Goal: Transaction & Acquisition: Purchase product/service

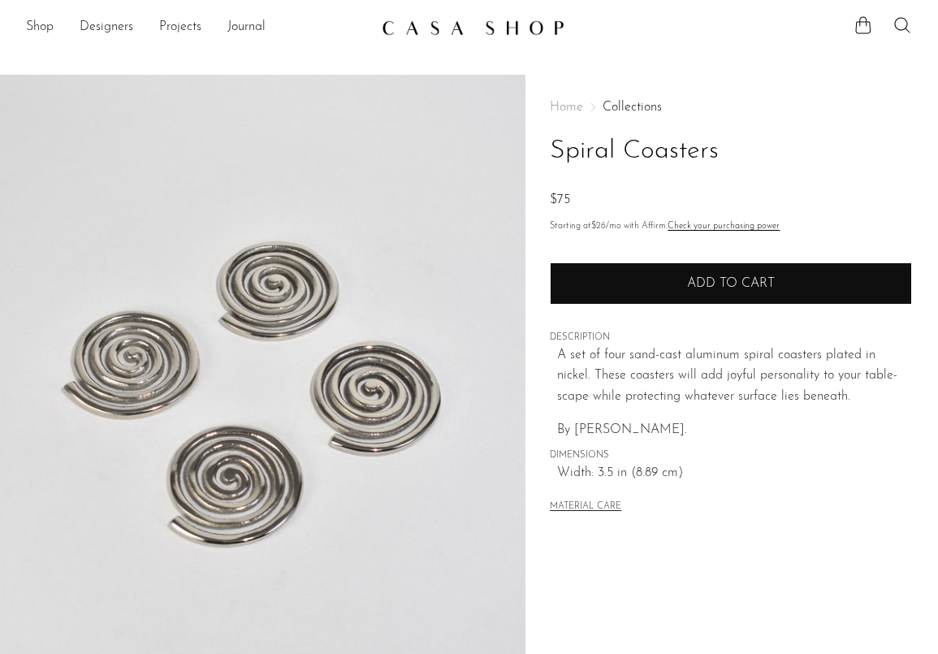
click at [697, 281] on span "Add to cart" at bounding box center [731, 283] width 88 height 13
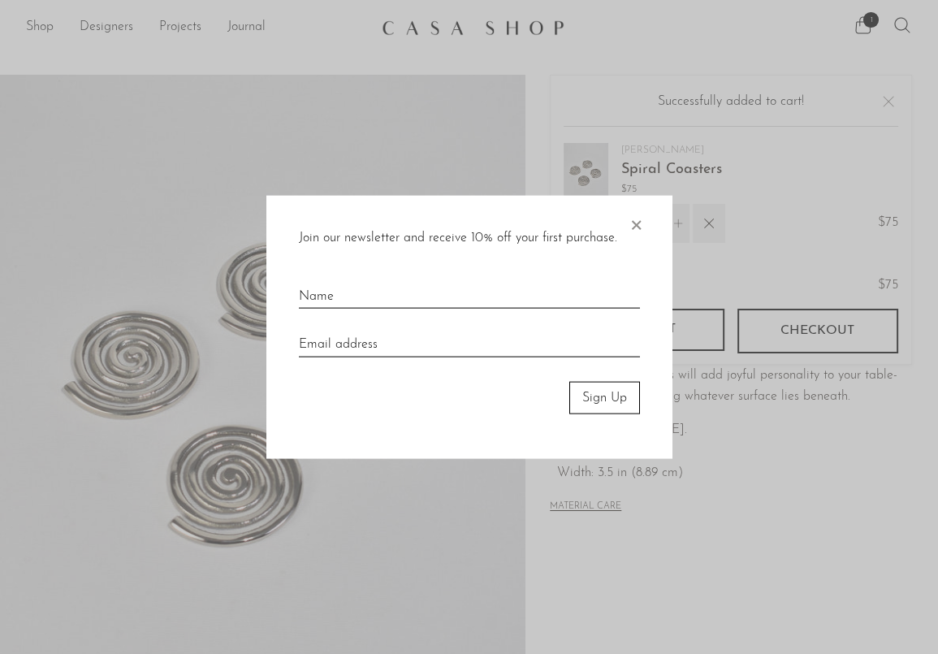
click at [637, 223] on span "×" at bounding box center [636, 221] width 16 height 52
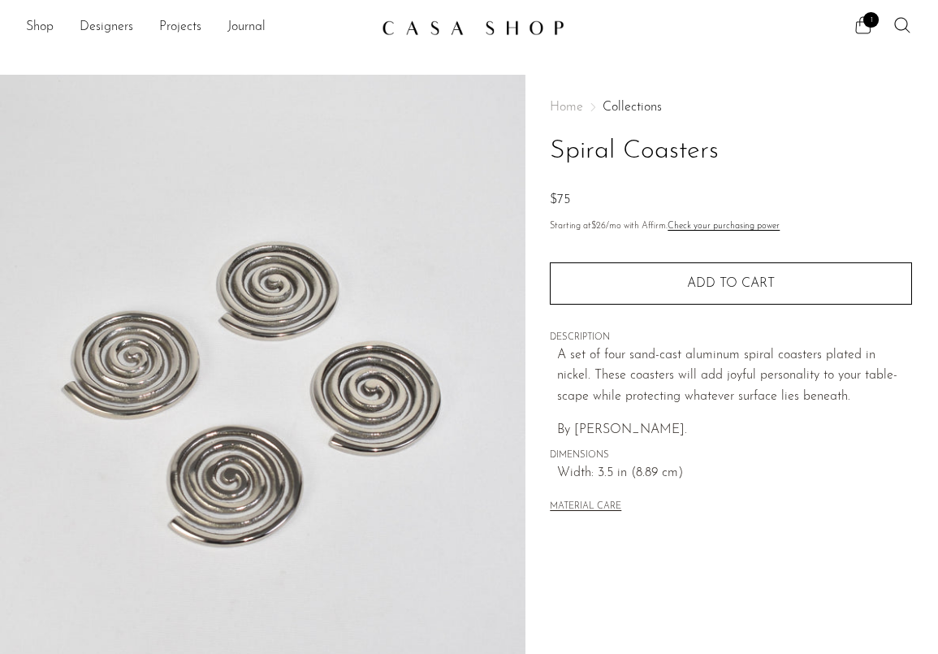
click at [872, 14] on span "1" at bounding box center [871, 19] width 15 height 15
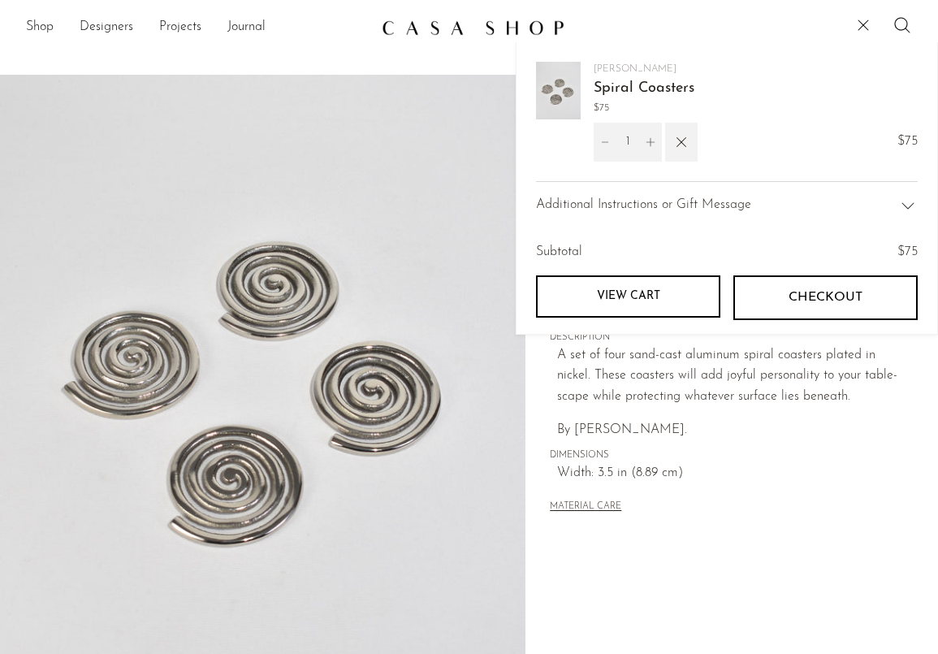
click at [813, 300] on span "Checkout" at bounding box center [826, 297] width 74 height 15
click at [37, 24] on link "Shop" at bounding box center [40, 27] width 28 height 21
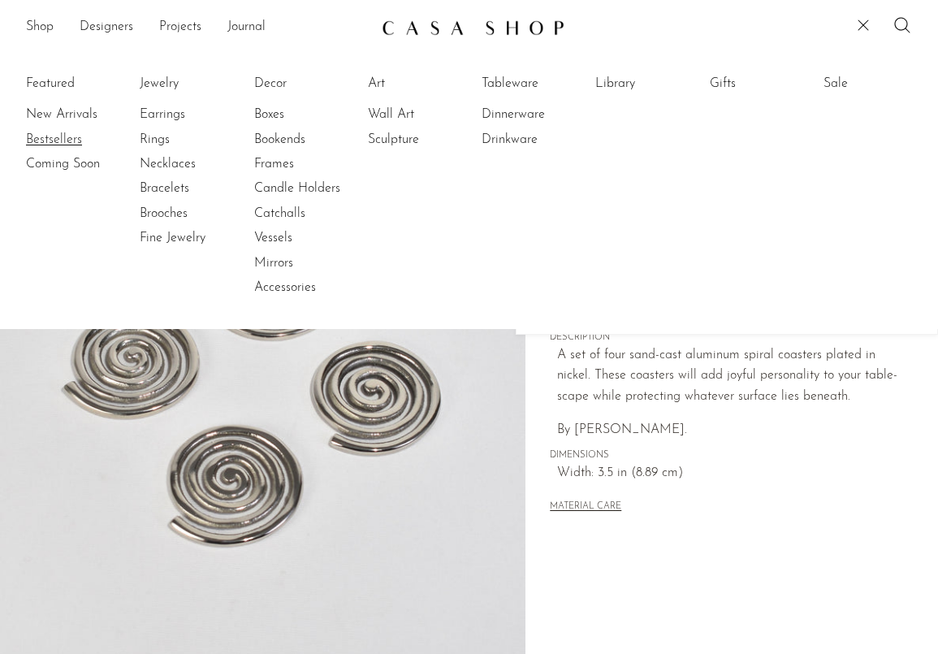
click at [61, 136] on link "Bestsellers" at bounding box center [87, 140] width 122 height 18
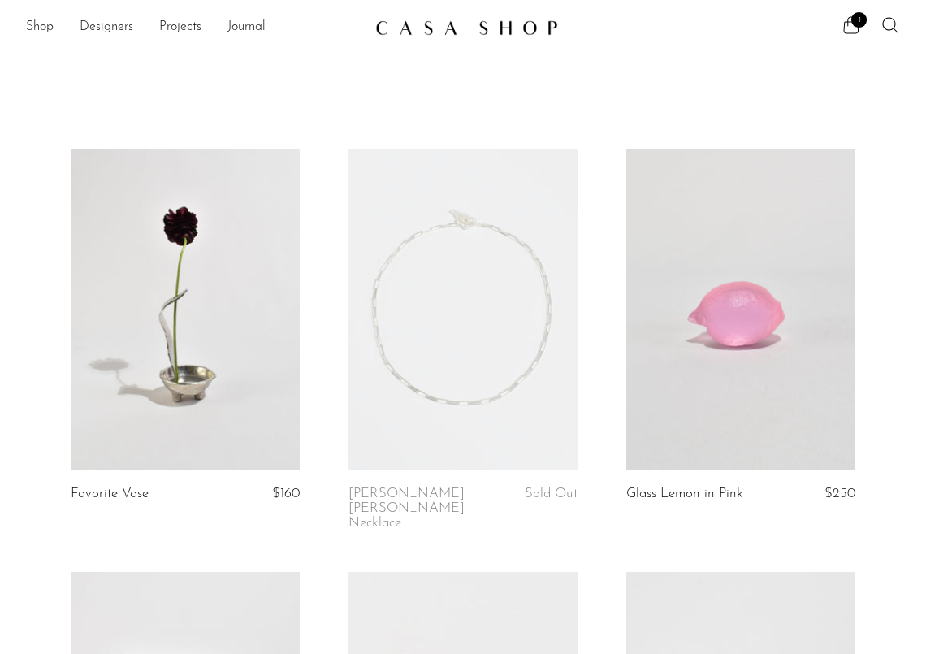
drag, startPoint x: 920, startPoint y: 56, endPoint x: 939, endPoint y: 193, distance: 138.7
click at [925, 193] on html "Shop Featured New Arrivals Bestsellers" at bounding box center [463, 327] width 926 height 654
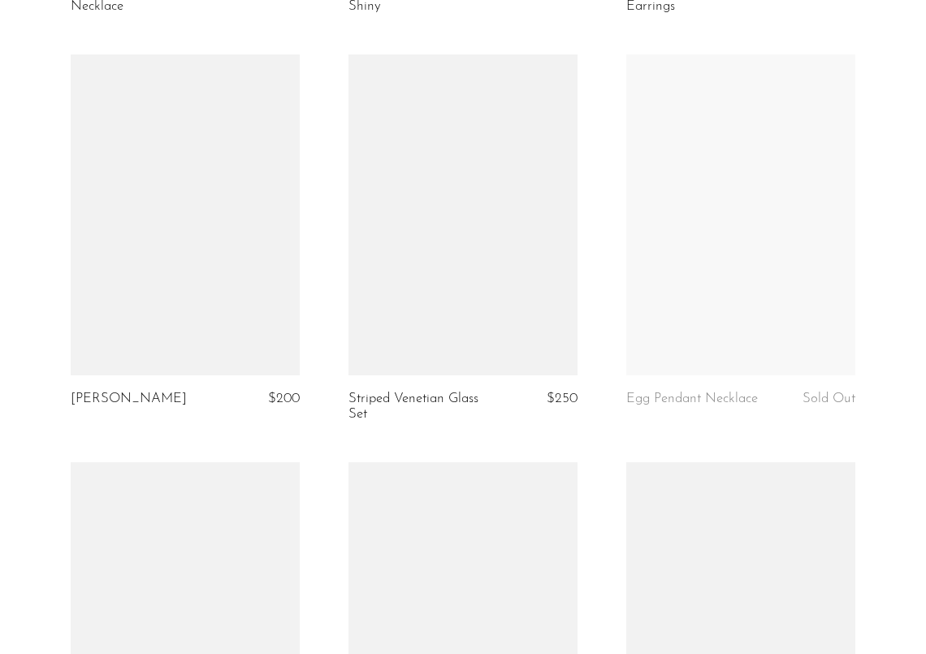
scroll to position [4764, 0]
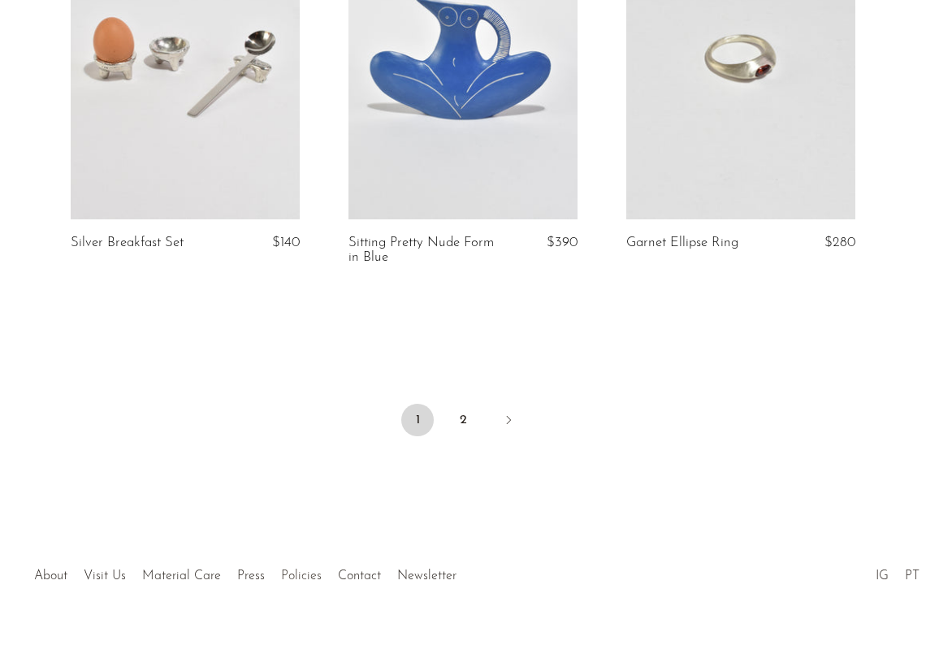
click at [304, 570] on link "Policies" at bounding box center [301, 576] width 41 height 13
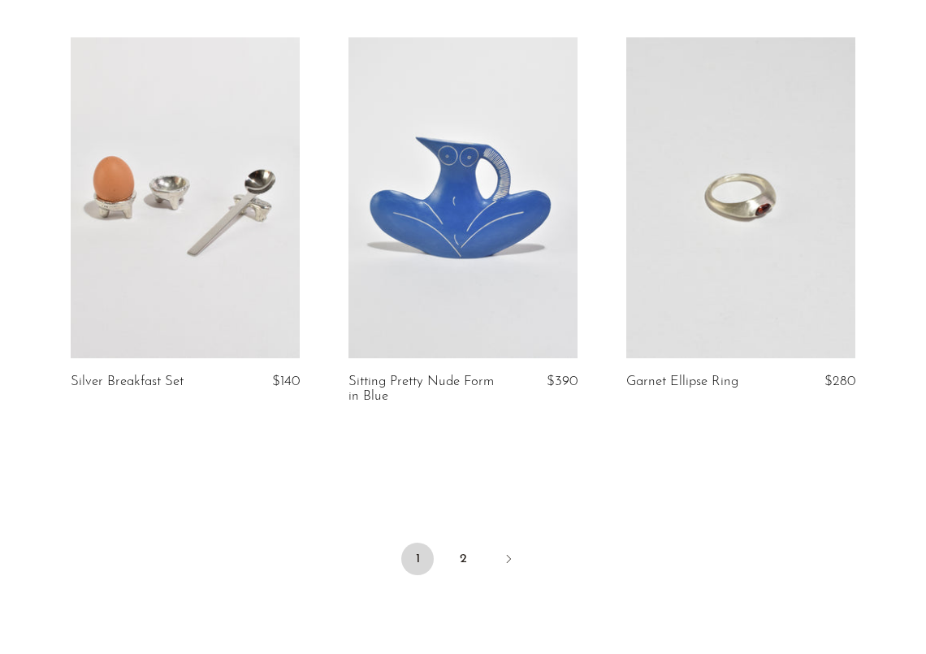
scroll to position [4723, 0]
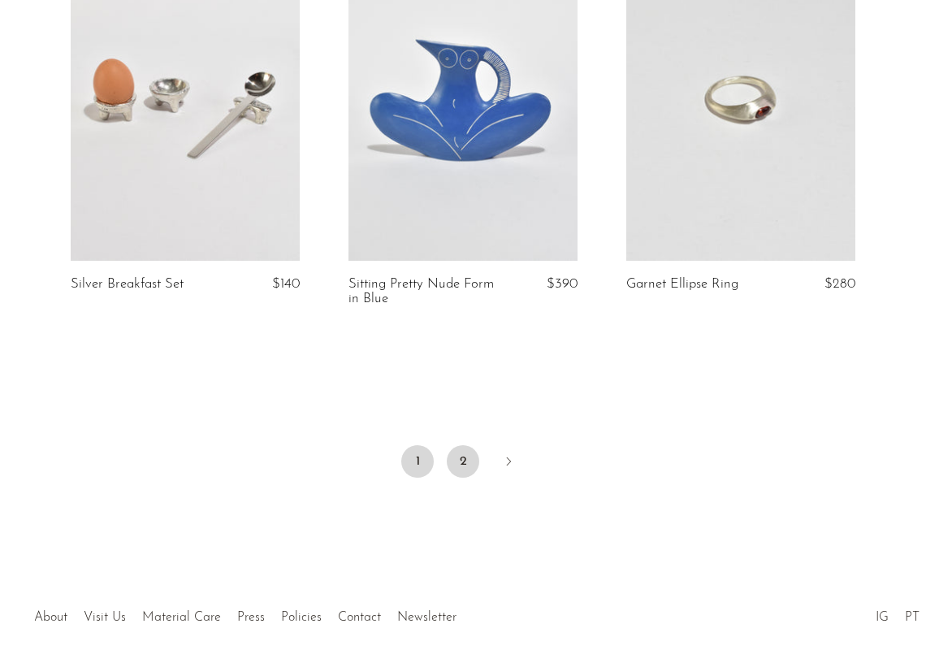
click at [466, 445] on link "2" at bounding box center [463, 461] width 32 height 32
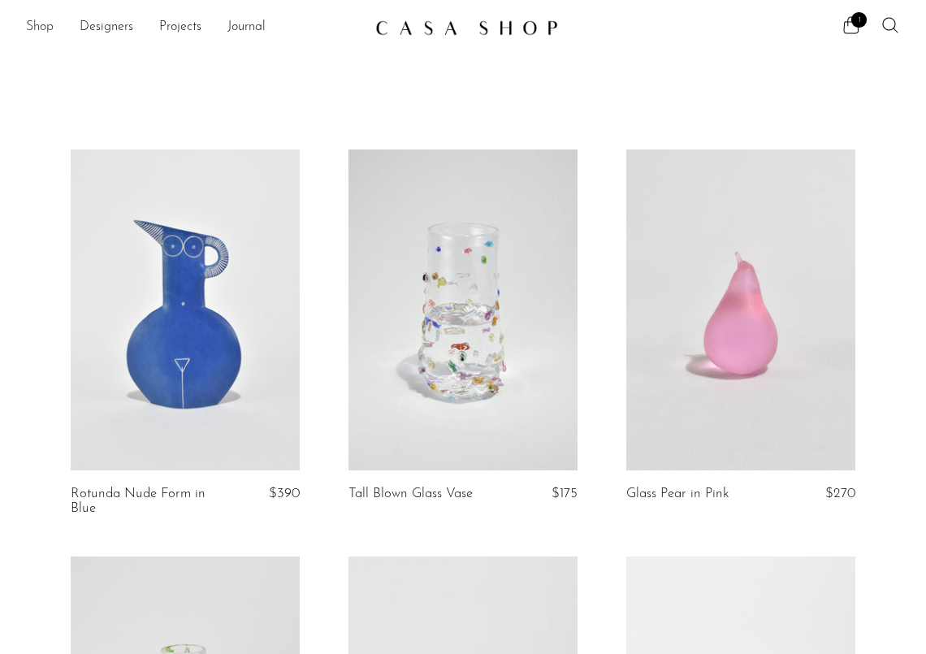
click at [43, 33] on link "Shop" at bounding box center [40, 27] width 28 height 21
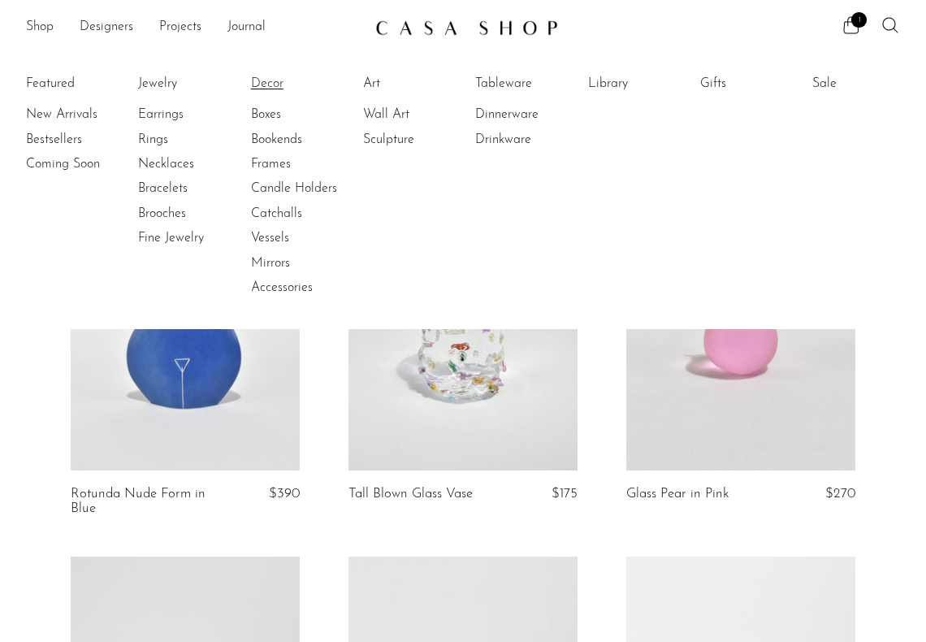
click at [271, 78] on link "Decor" at bounding box center [312, 84] width 122 height 18
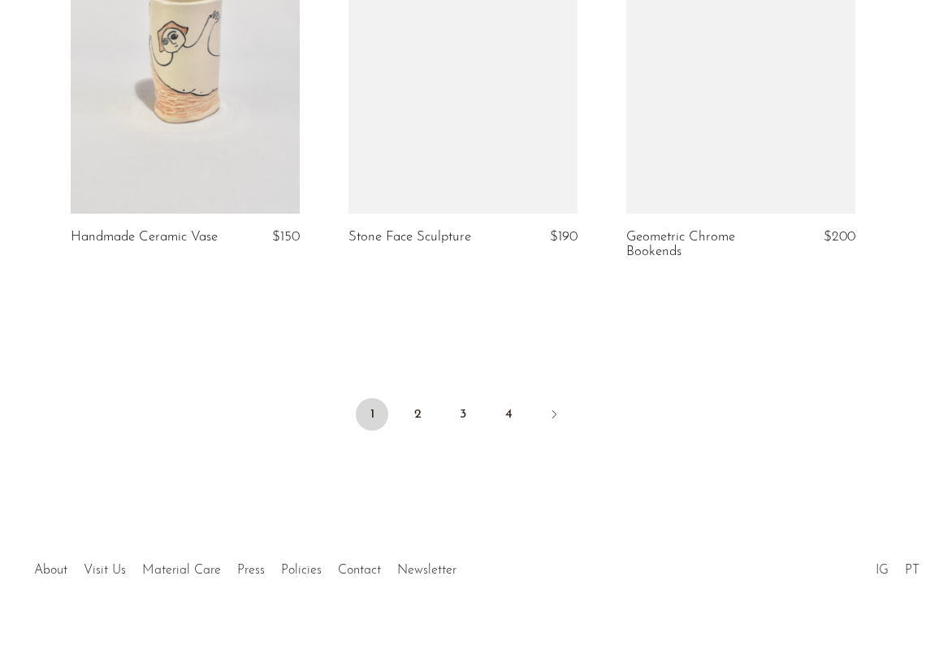
scroll to position [4734, 0]
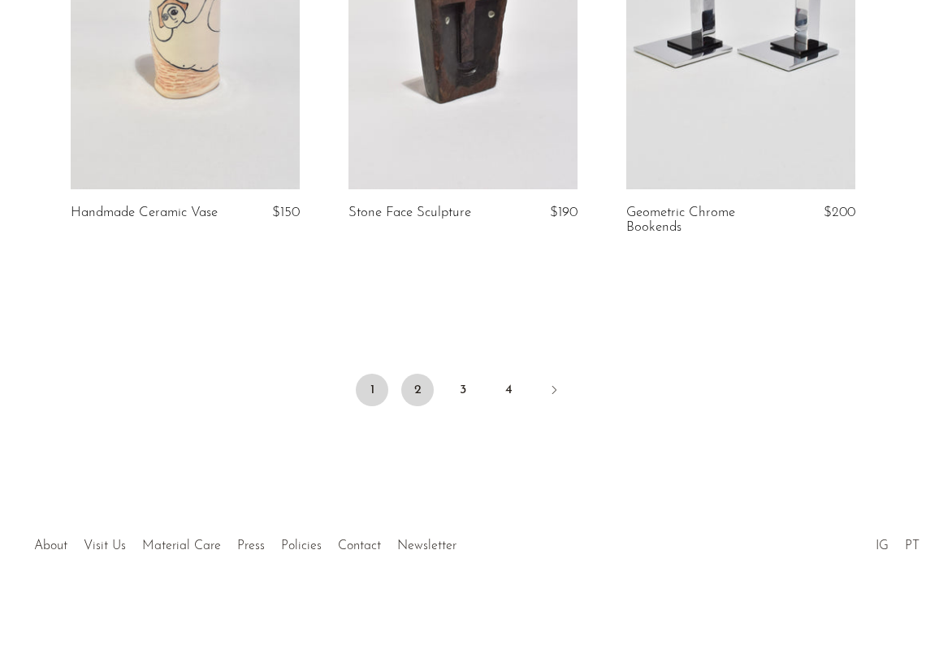
click at [422, 392] on link "2" at bounding box center [417, 390] width 32 height 32
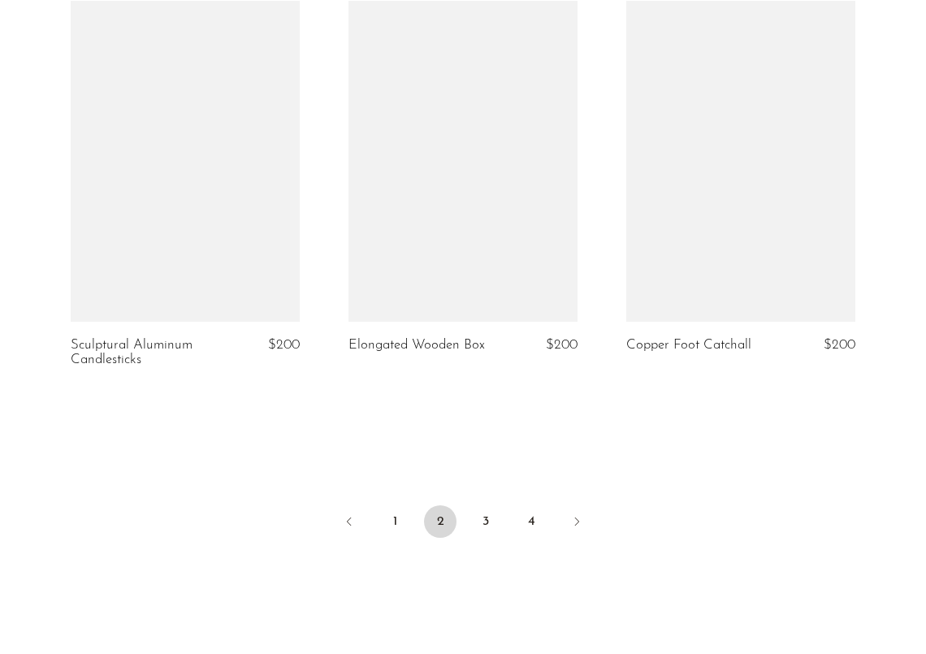
scroll to position [4631, 0]
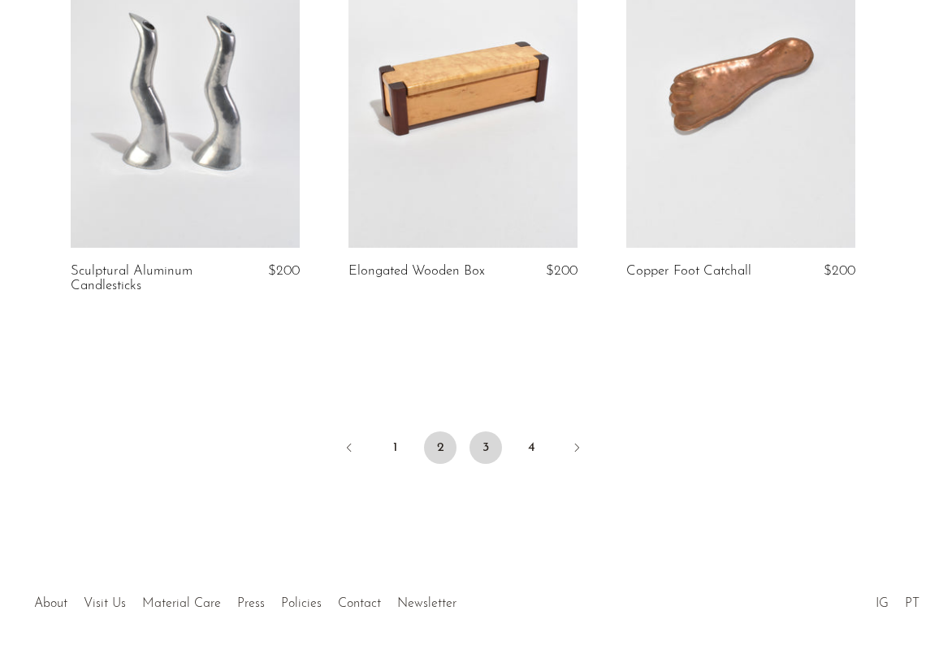
click at [485, 440] on link "3" at bounding box center [486, 447] width 32 height 32
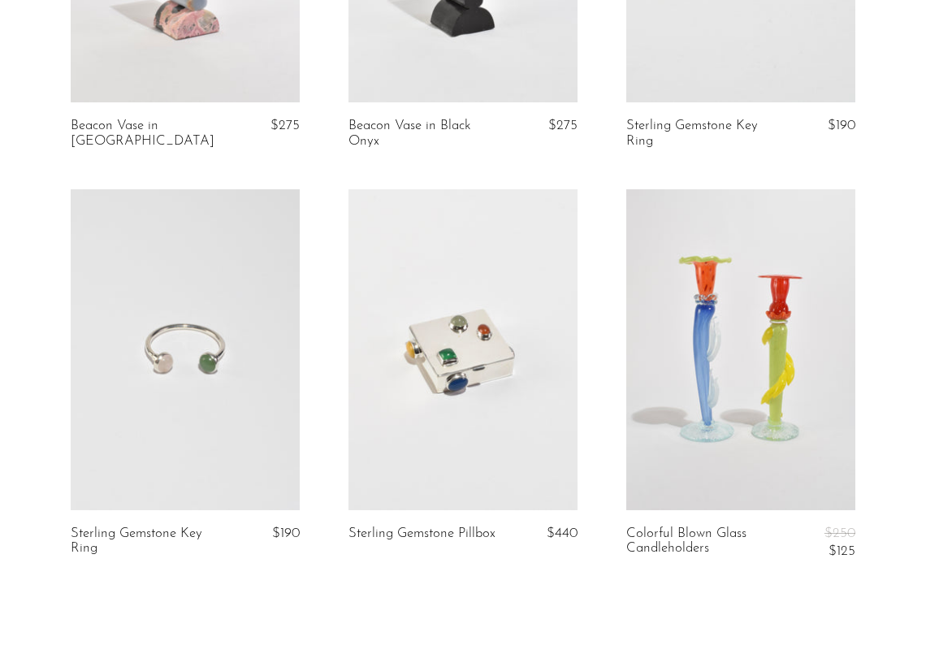
scroll to position [4550, 0]
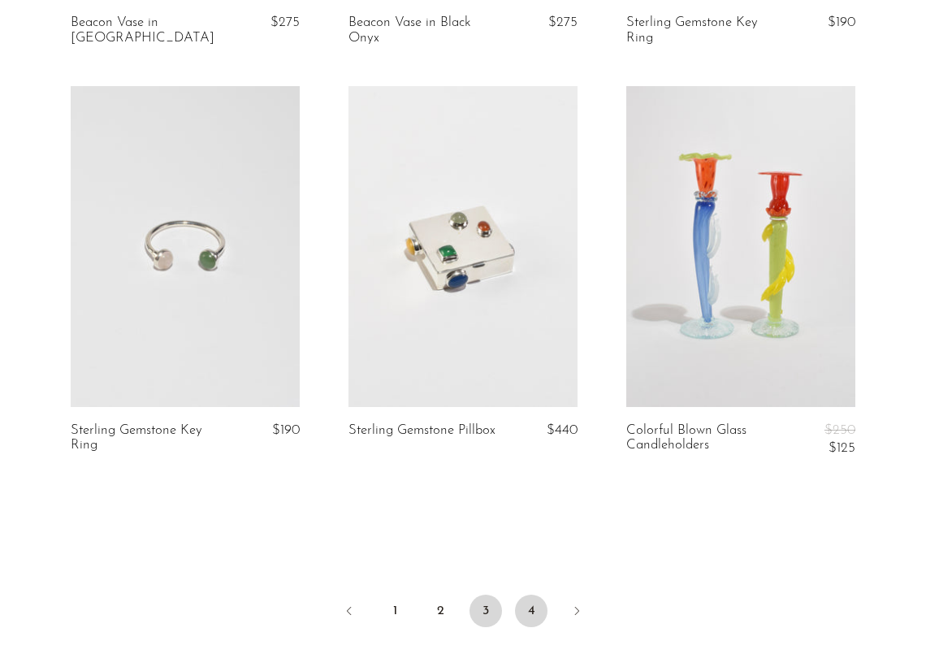
click at [531, 618] on link "4" at bounding box center [531, 611] width 32 height 32
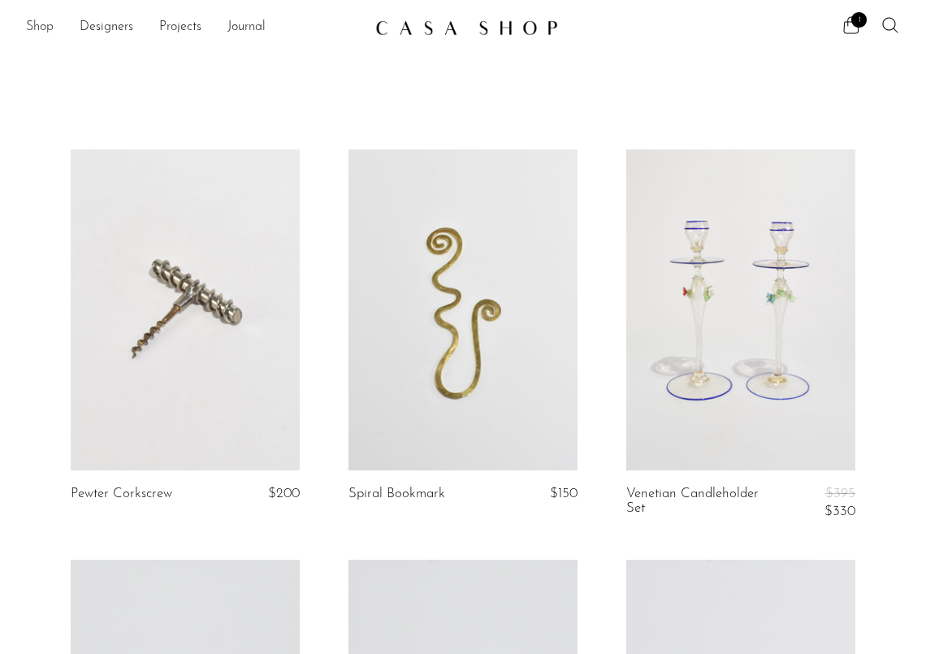
click at [34, 23] on link "Shop" at bounding box center [40, 27] width 28 height 21
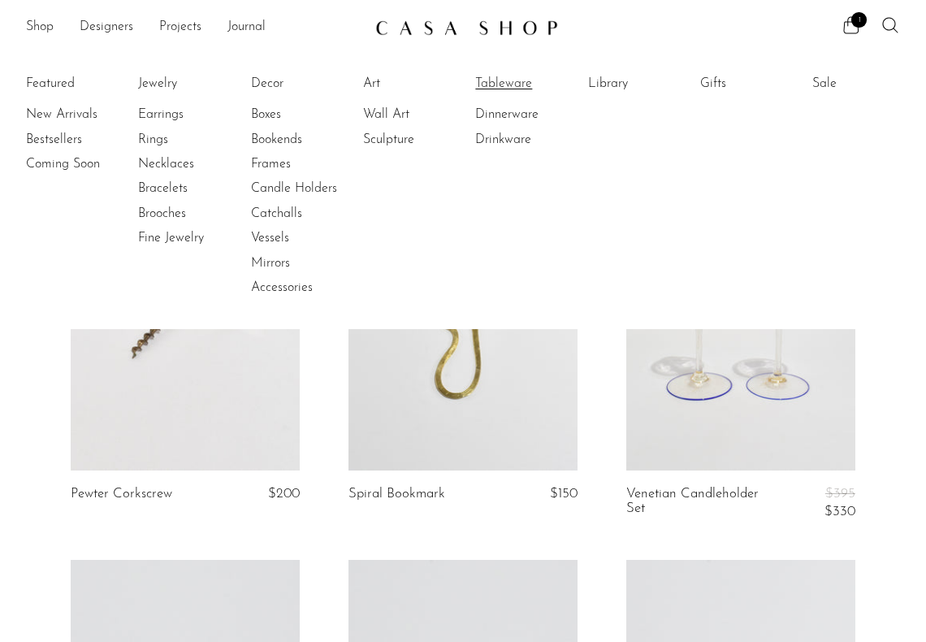
click at [510, 84] on link "Tableware" at bounding box center [536, 84] width 122 height 18
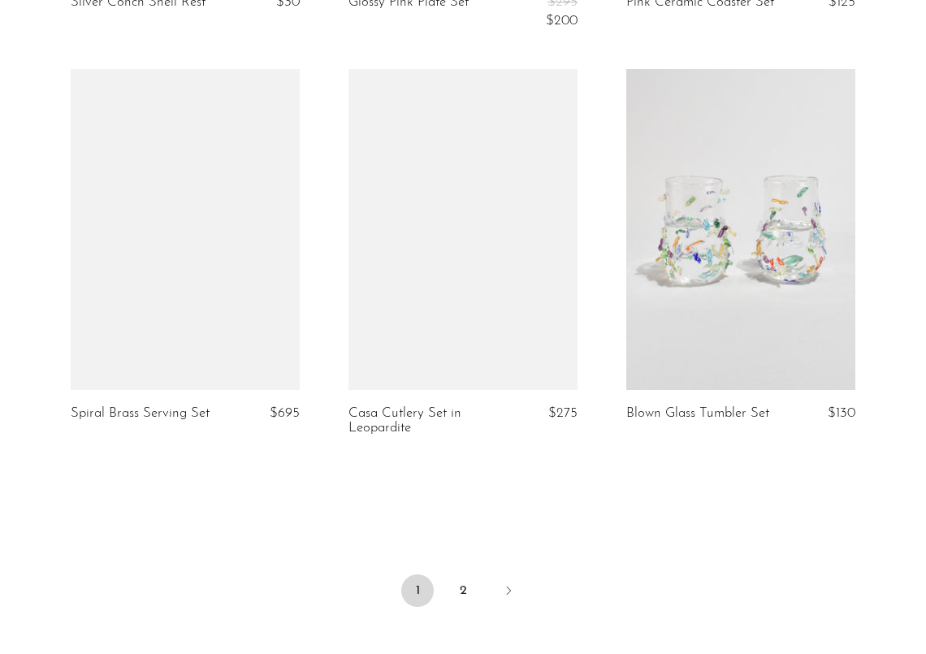
scroll to position [4550, 0]
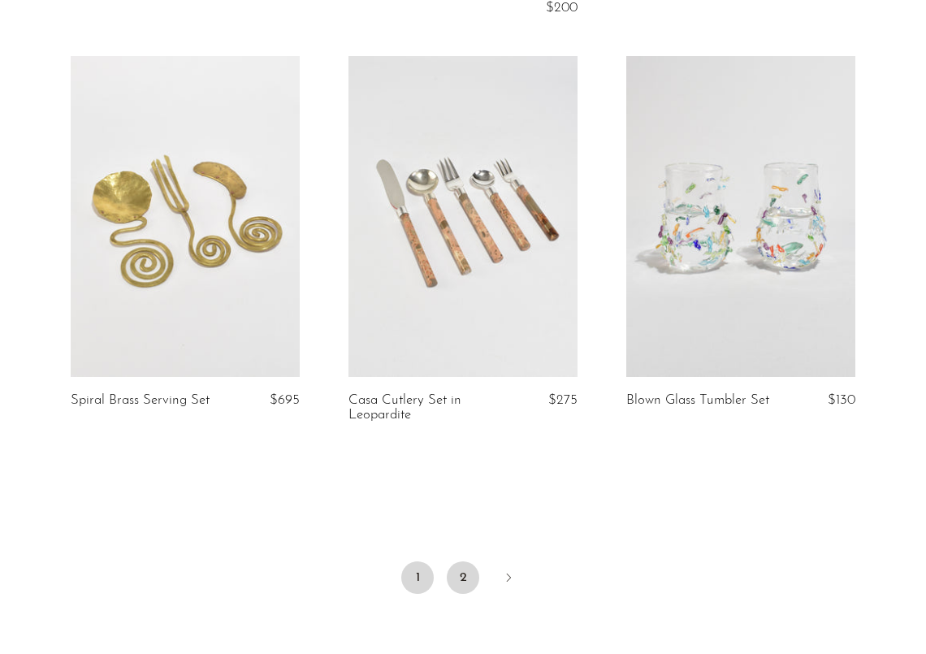
click at [462, 580] on link "2" at bounding box center [463, 577] width 32 height 32
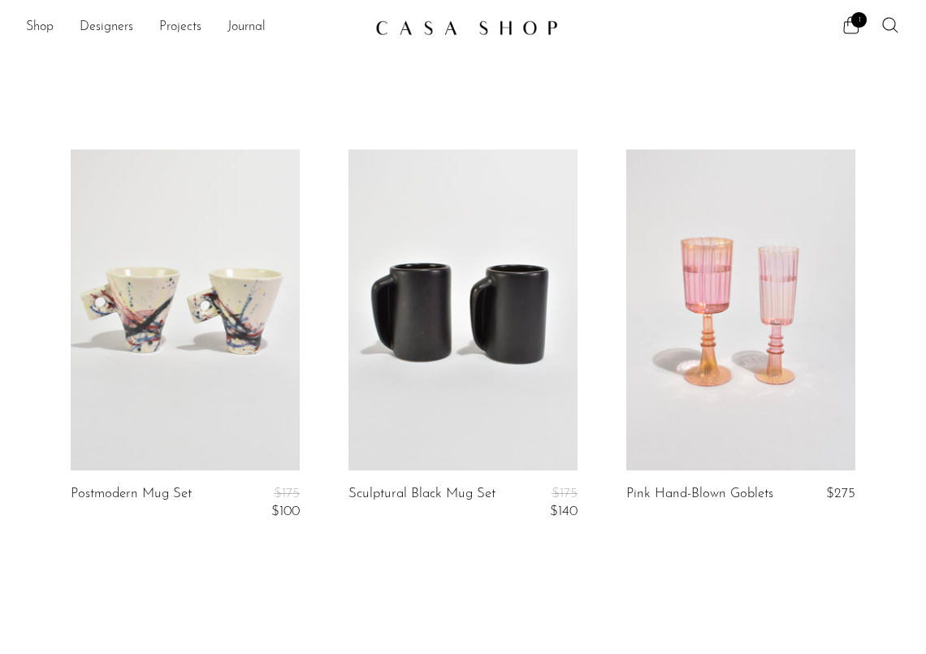
click at [483, 38] on link at bounding box center [462, 27] width 175 height 29
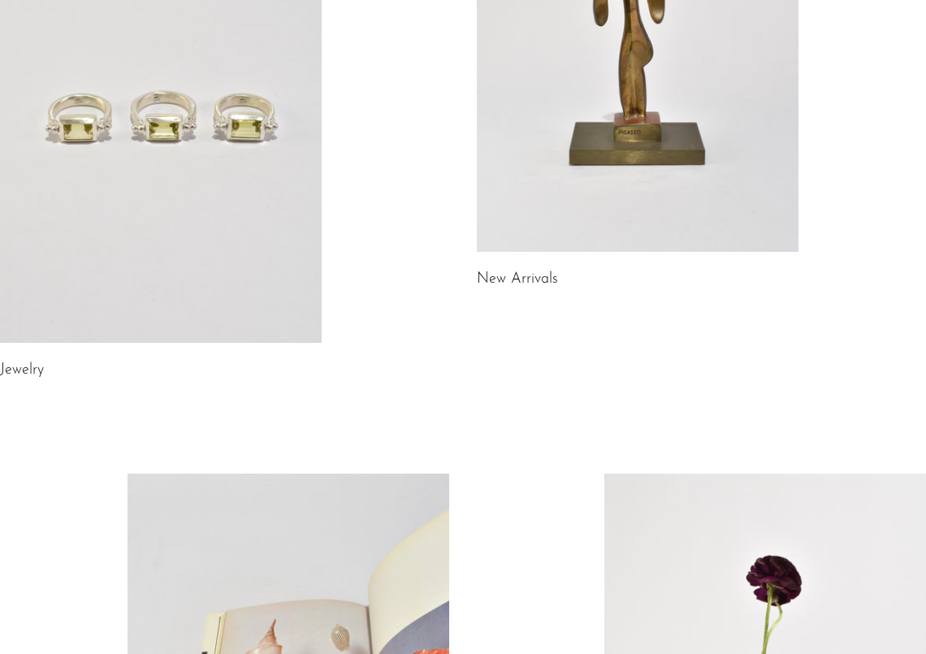
scroll to position [325, 0]
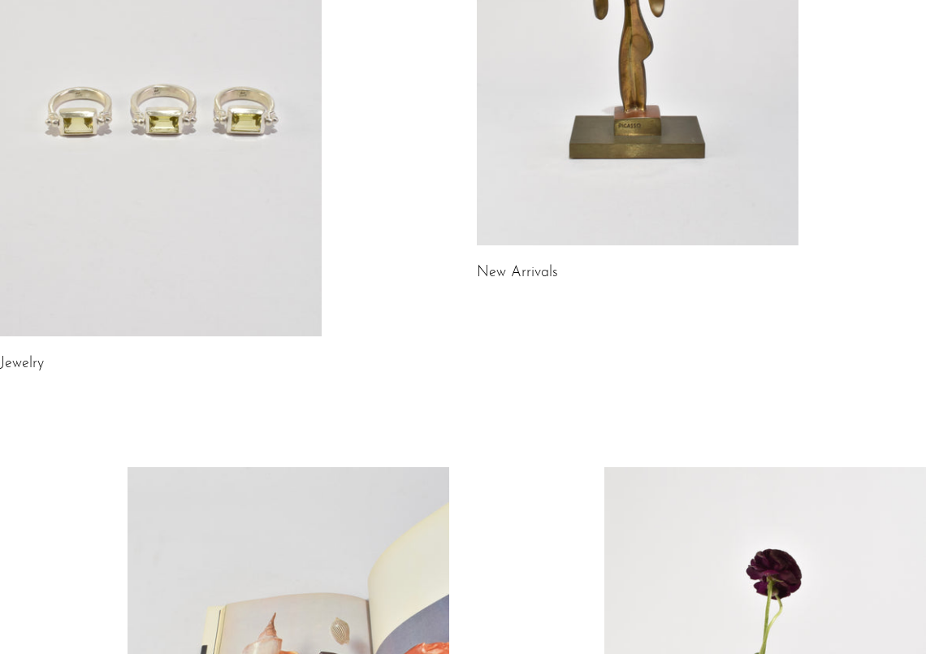
click at [73, 264] on link at bounding box center [161, 111] width 322 height 450
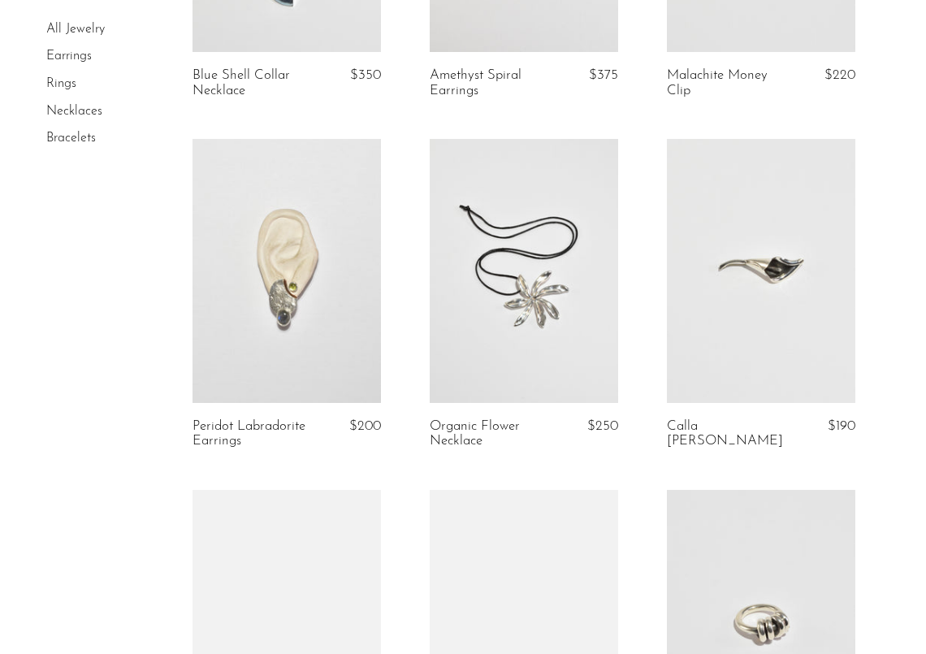
scroll to position [731, 0]
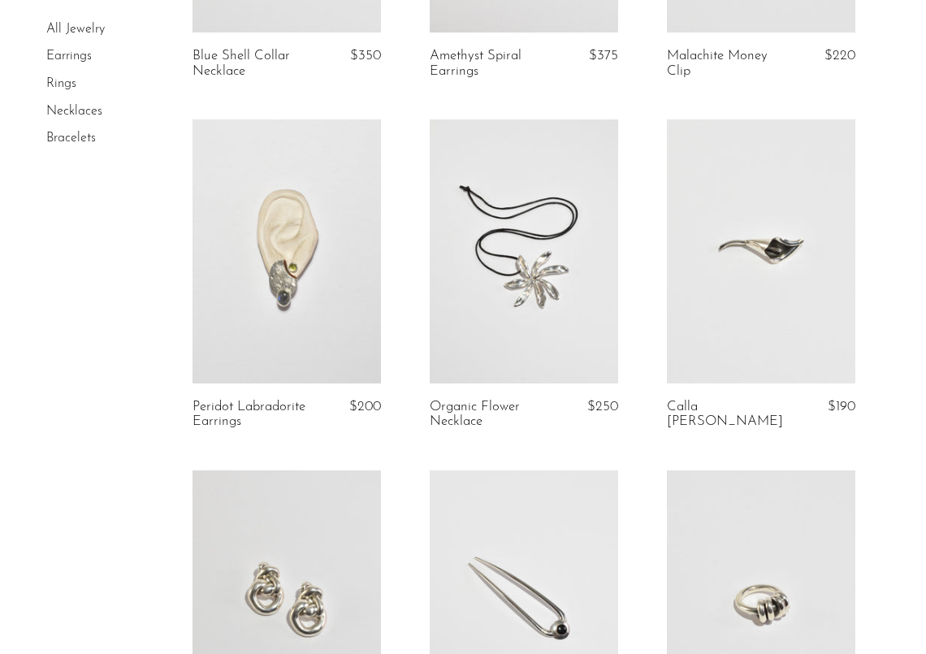
click at [296, 318] on link at bounding box center [287, 251] width 188 height 264
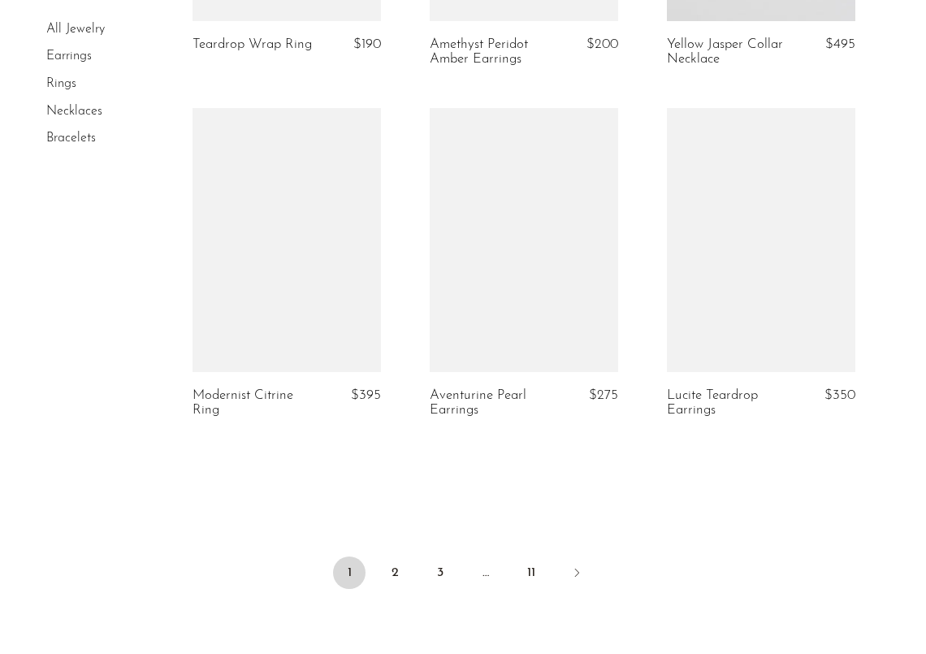
scroll to position [3894, 0]
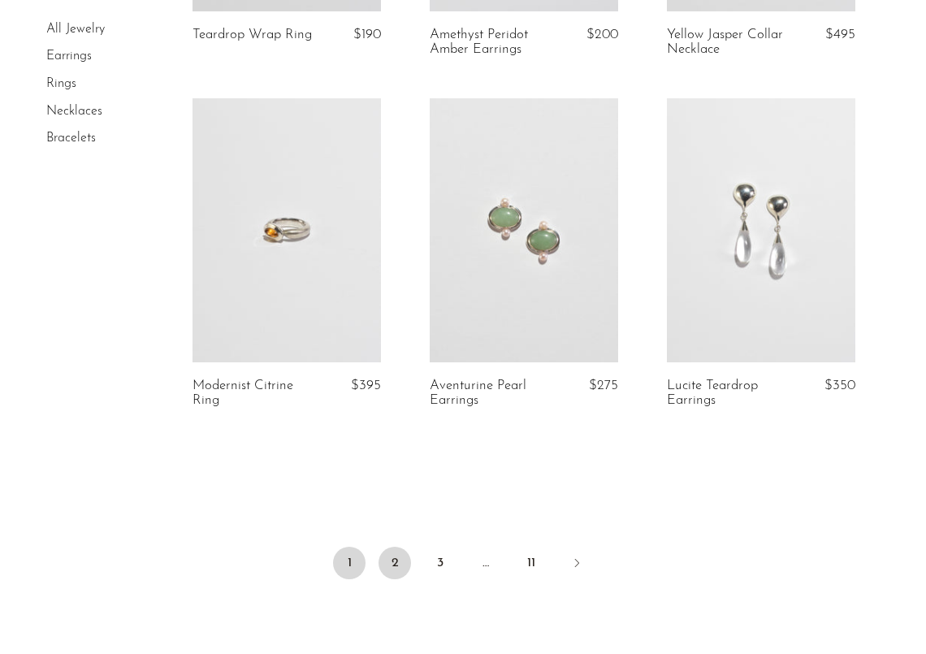
click at [402, 554] on link "2" at bounding box center [395, 563] width 32 height 32
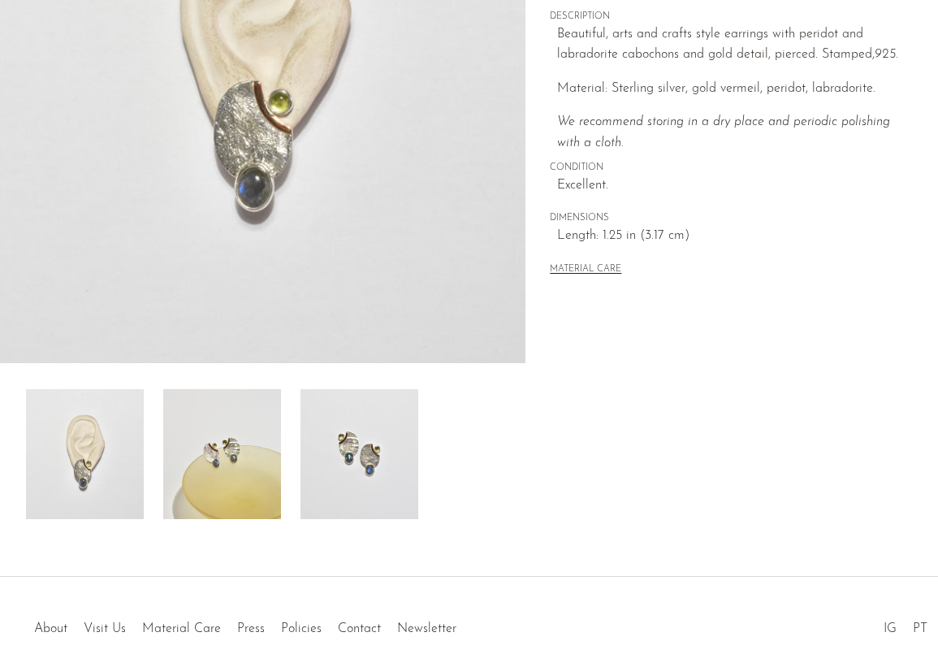
scroll to position [325, 0]
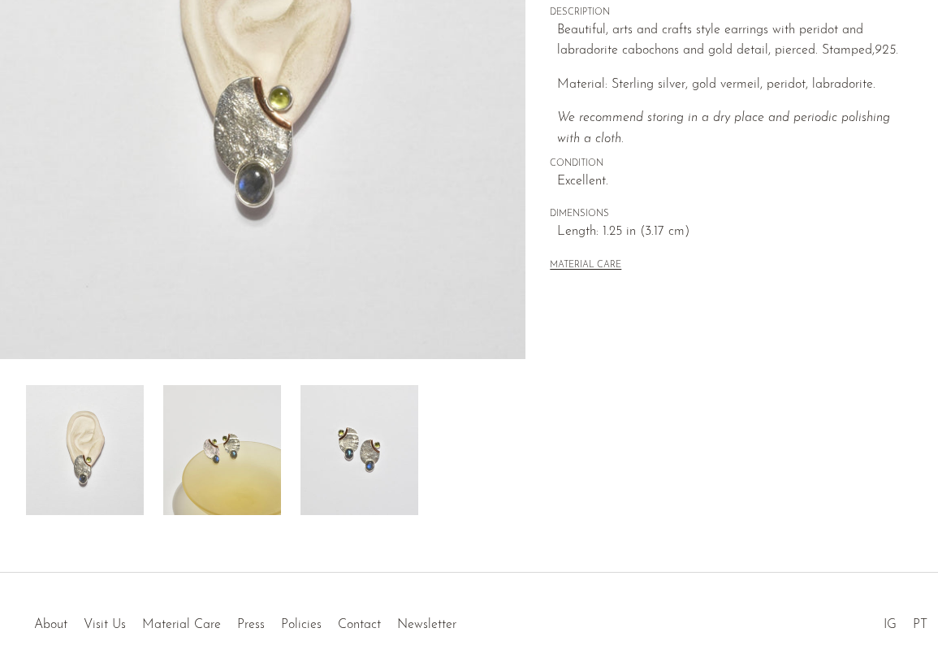
click at [234, 482] on img at bounding box center [222, 450] width 118 height 130
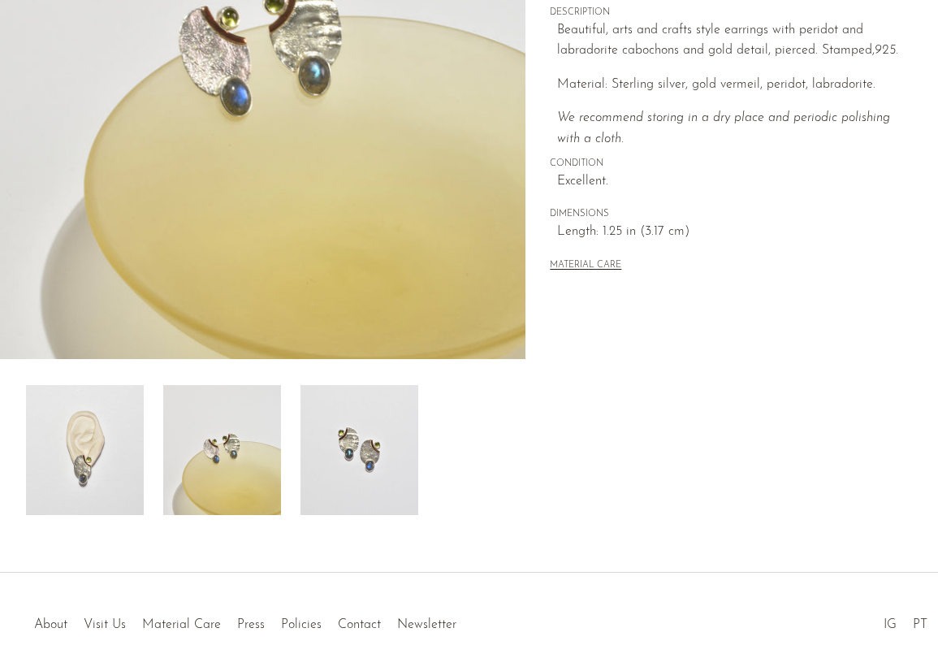
click at [372, 446] on img at bounding box center [360, 450] width 118 height 130
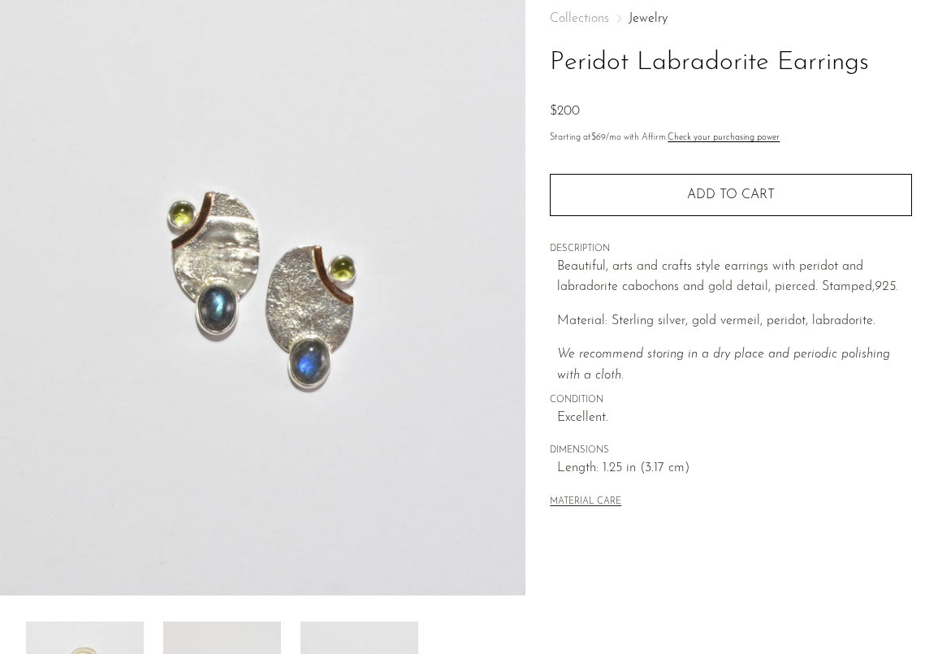
scroll to position [81, 0]
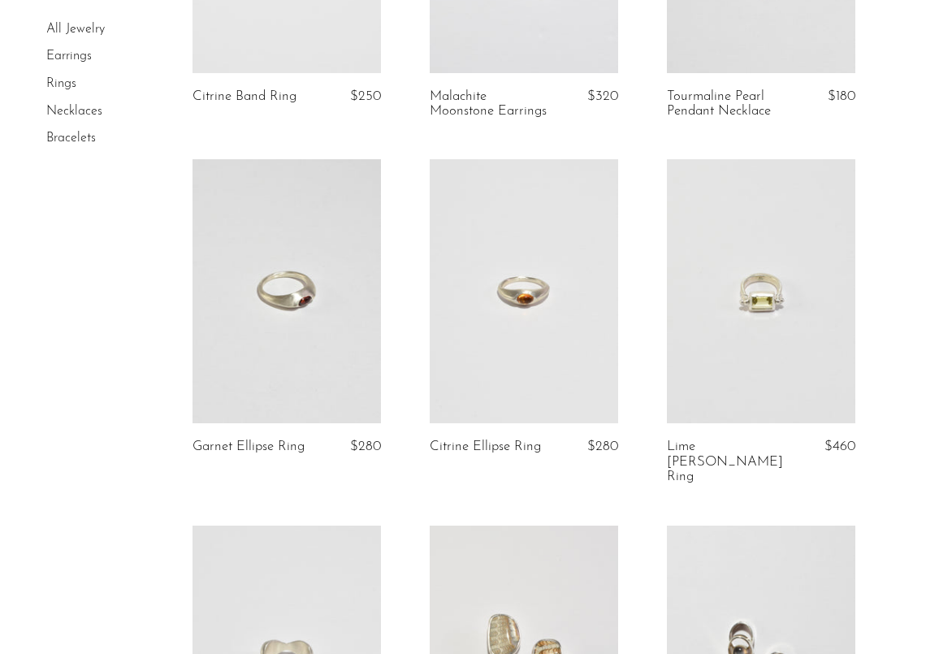
scroll to position [325, 0]
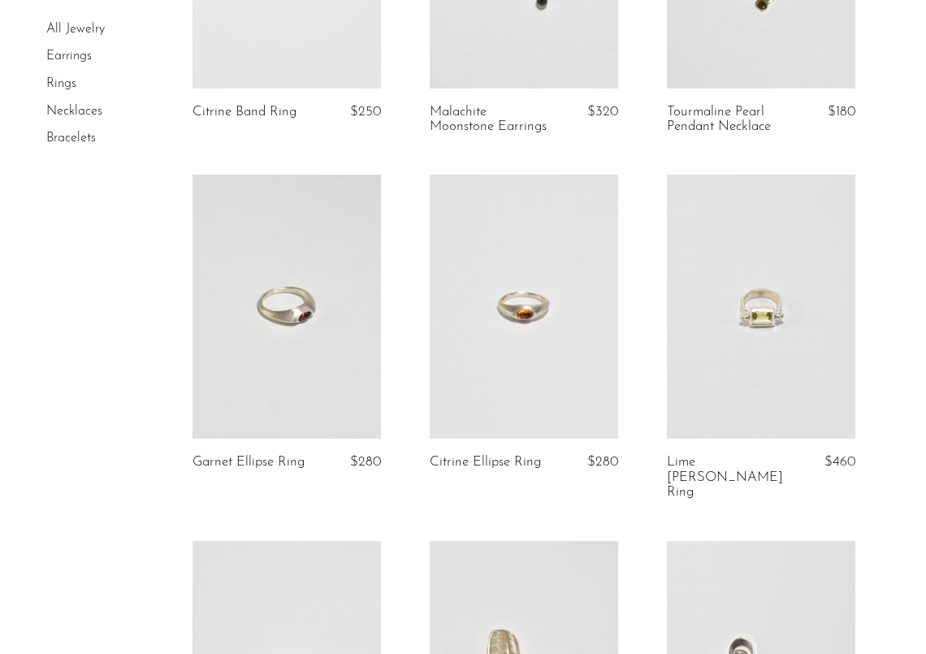
click at [777, 306] on link at bounding box center [761, 307] width 188 height 264
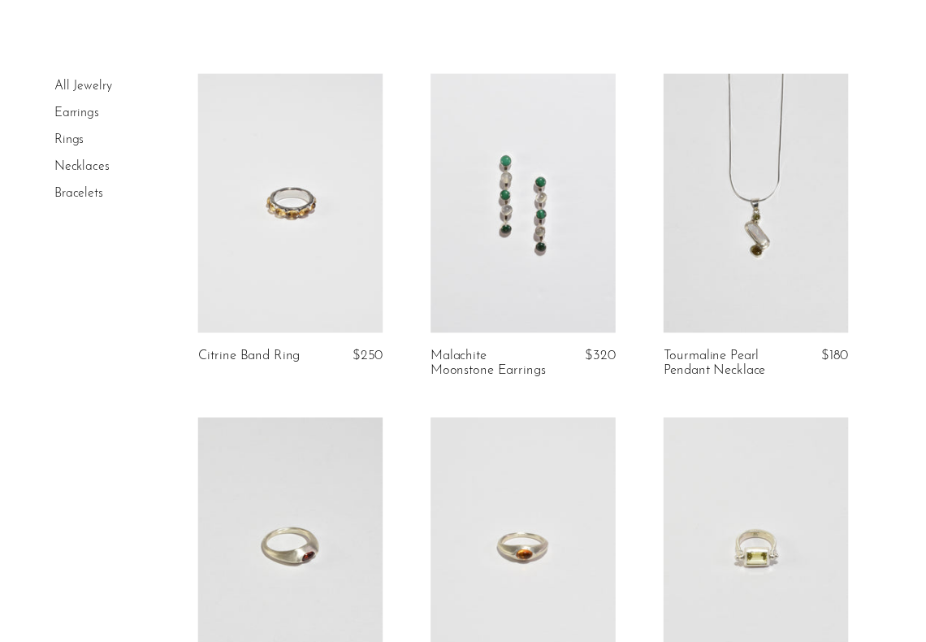
scroll to position [0, 0]
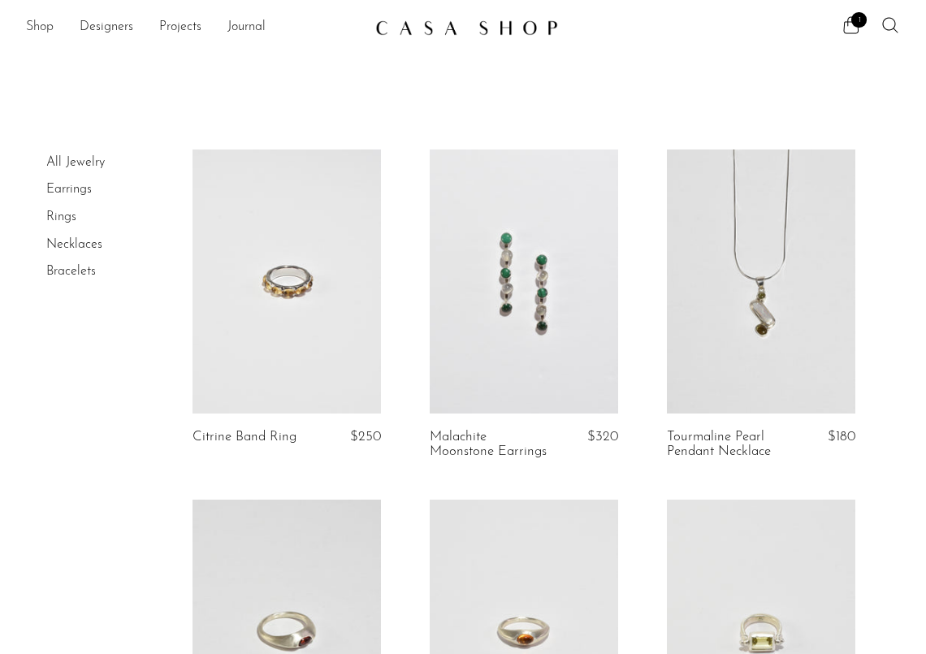
click at [38, 20] on link "Shop" at bounding box center [40, 27] width 28 height 21
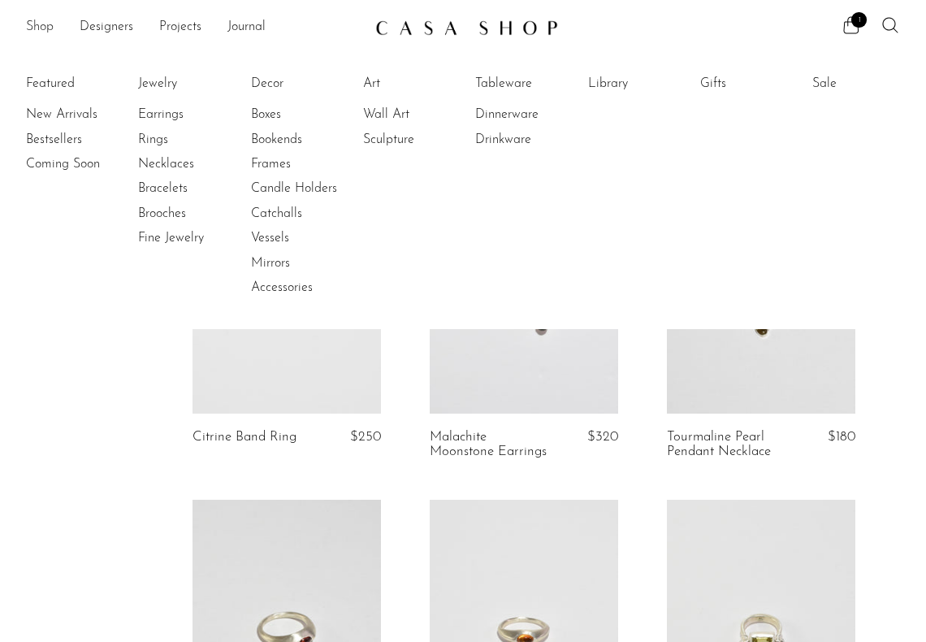
click at [38, 20] on link "Shop" at bounding box center [40, 27] width 28 height 21
click at [727, 86] on link "Gifts" at bounding box center [761, 84] width 122 height 18
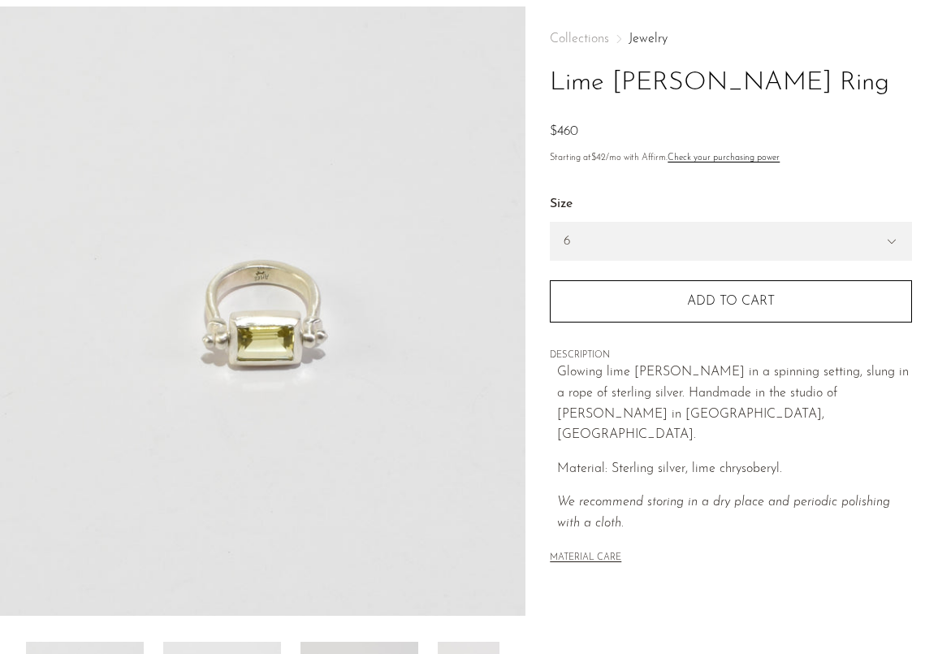
scroll to position [325, 0]
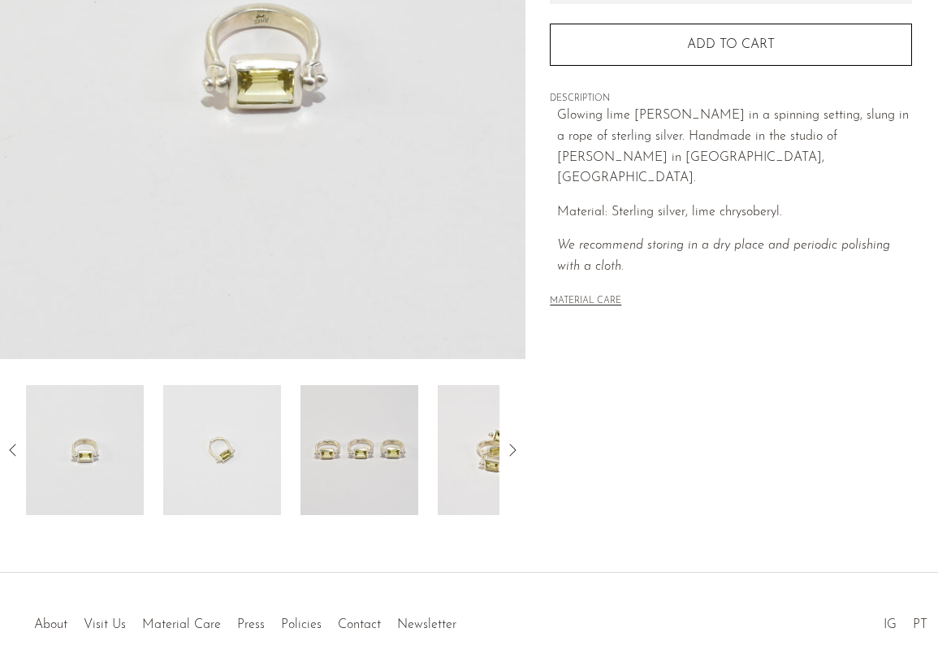
click at [220, 464] on img at bounding box center [222, 450] width 118 height 130
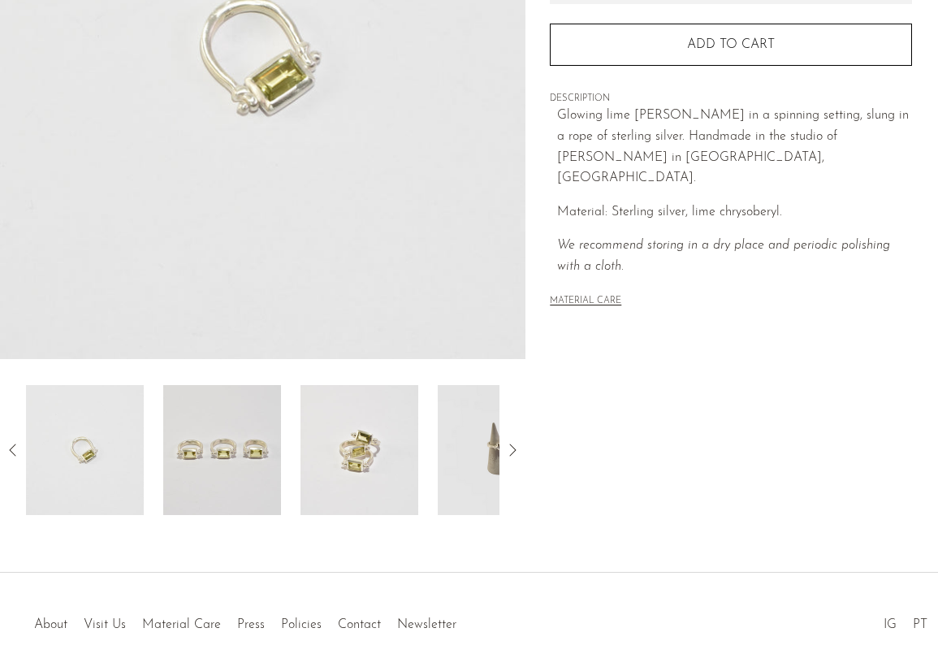
click at [103, 421] on img at bounding box center [85, 450] width 118 height 130
click at [379, 444] on img at bounding box center [360, 450] width 118 height 130
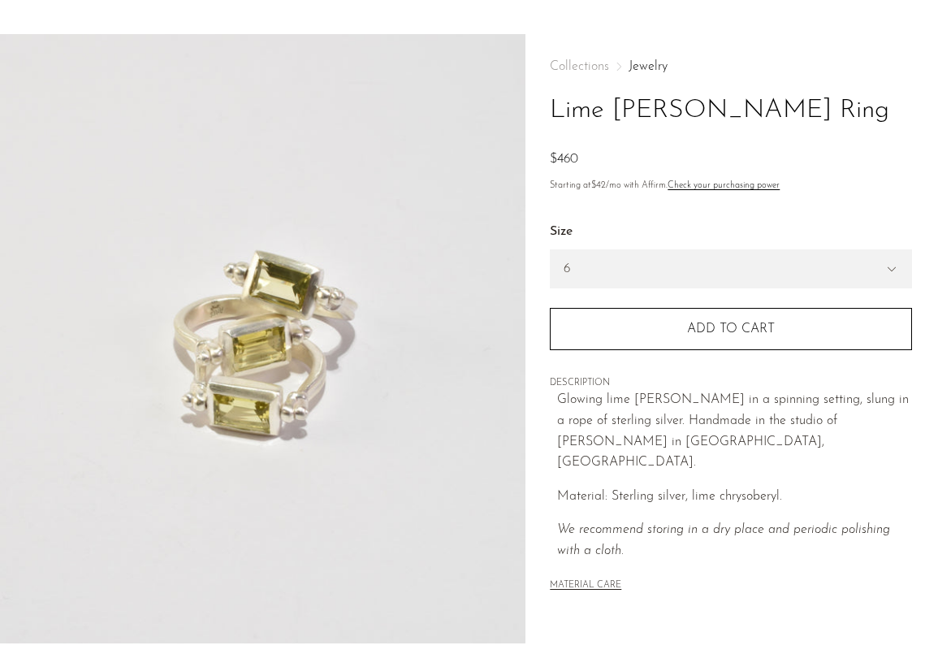
scroll to position [0, 0]
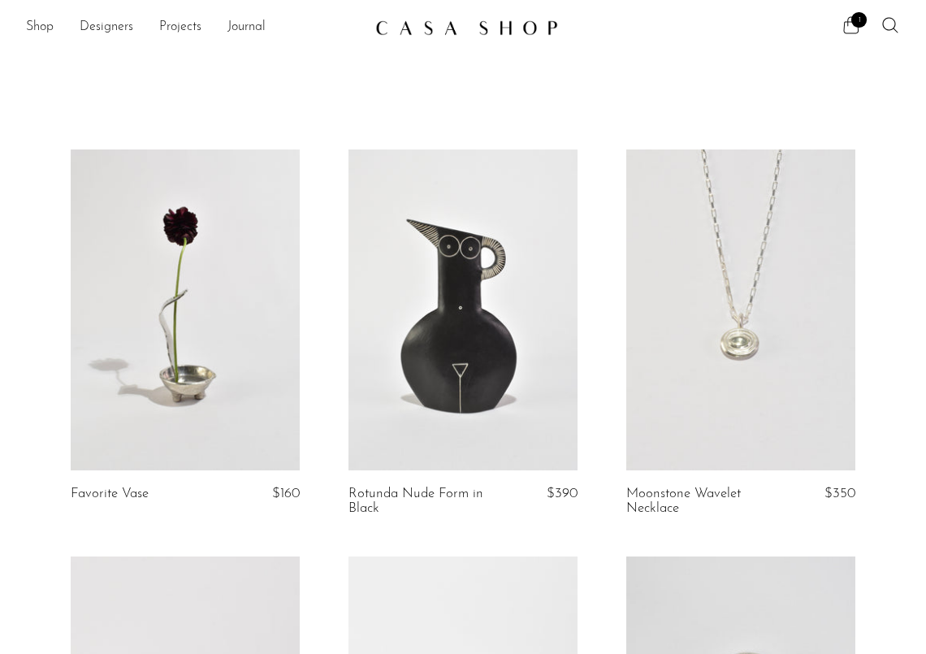
click at [850, 19] on icon at bounding box center [851, 24] width 19 height 19
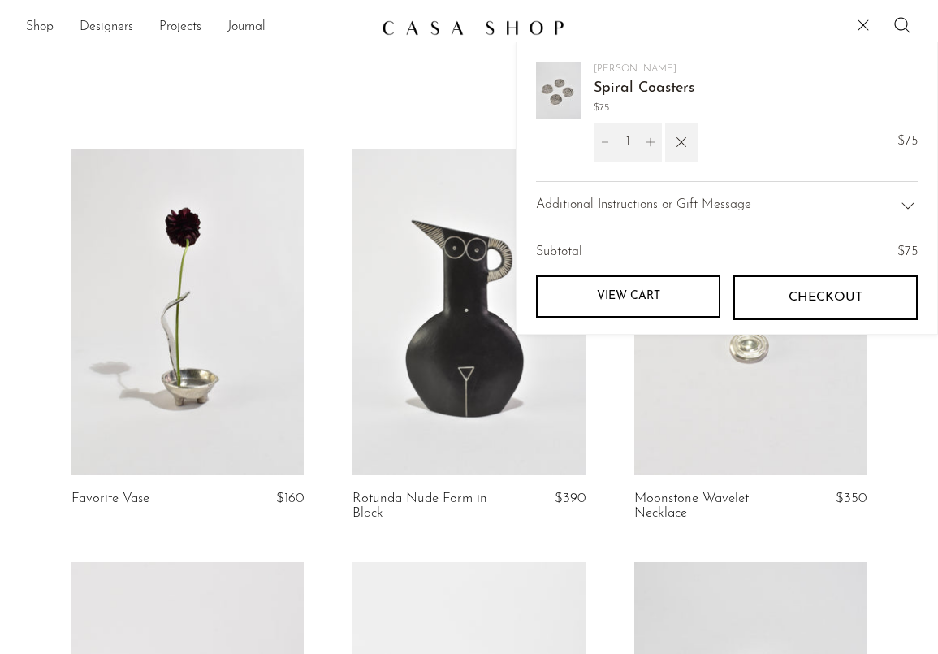
click at [829, 310] on button "Checkout" at bounding box center [826, 297] width 184 height 44
